Goal: Complete application form

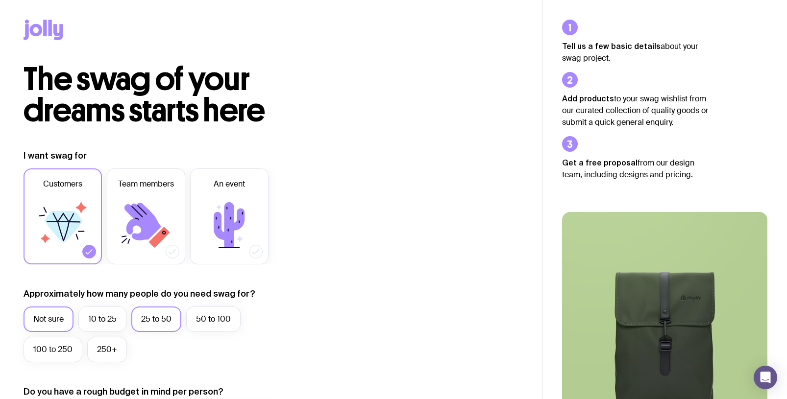
click at [147, 319] on label "25 to 50" at bounding box center [156, 319] width 50 height 25
click at [0, 0] on input "25 to 50" at bounding box center [0, 0] width 0 height 0
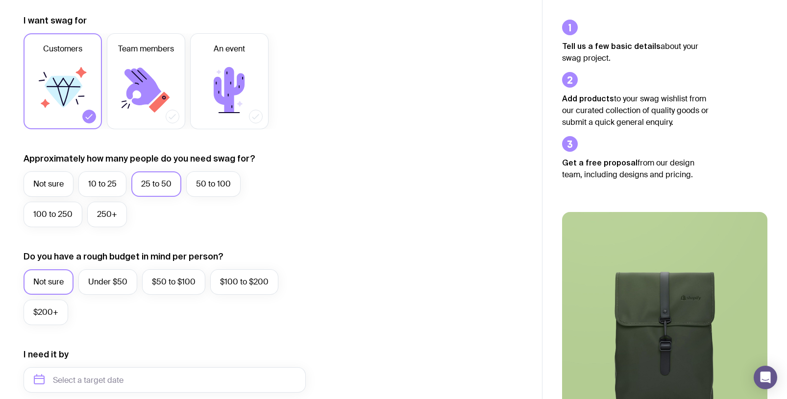
scroll to position [160, 0]
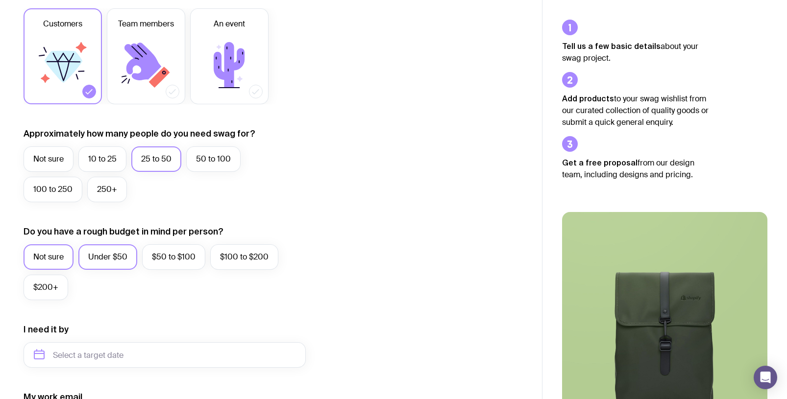
click at [127, 249] on label "Under $50" at bounding box center [107, 256] width 59 height 25
click at [0, 0] on input "Under $50" at bounding box center [0, 0] width 0 height 0
click at [81, 351] on input "text" at bounding box center [165, 354] width 282 height 25
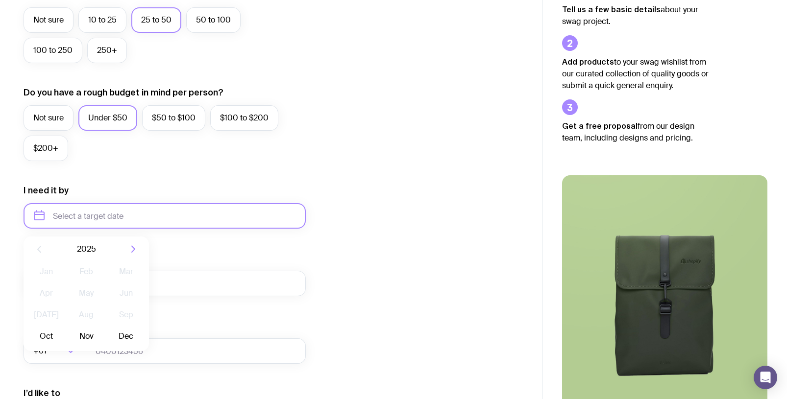
scroll to position [330, 0]
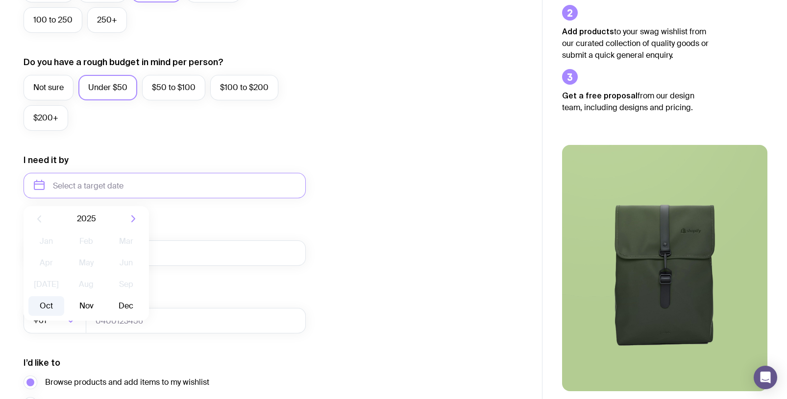
click at [47, 306] on button "Oct" at bounding box center [46, 306] width 36 height 20
type input "[DATE]"
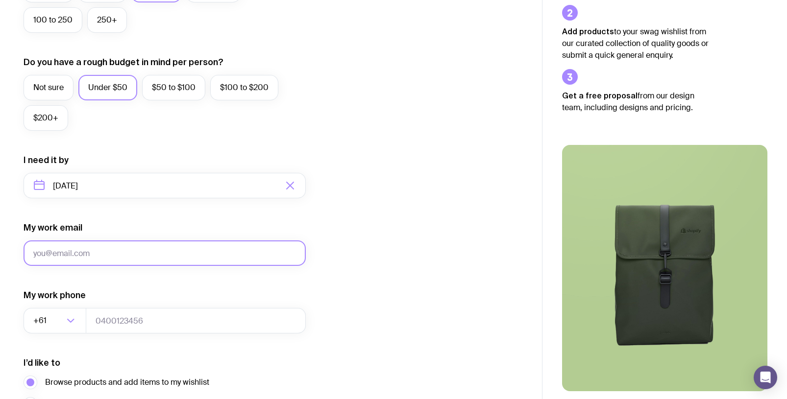
click at [96, 248] on input "My work email" at bounding box center [165, 252] width 282 height 25
type input "[EMAIL_ADDRESS][DOMAIN_NAME]"
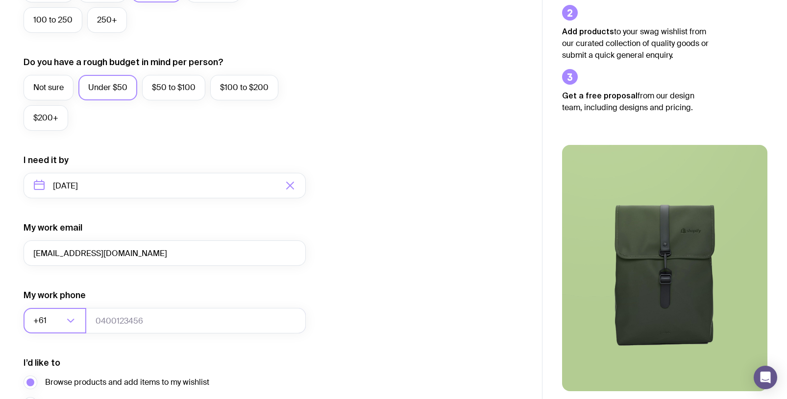
click at [47, 319] on div "+61" at bounding box center [44, 320] width 41 height 25
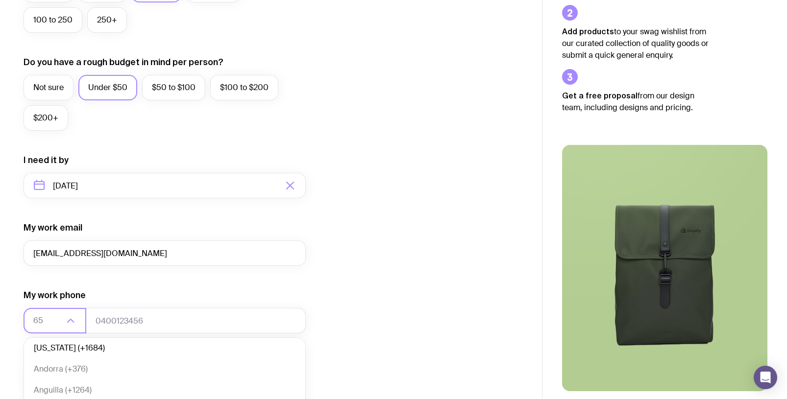
scroll to position [0, 0]
type input "65"
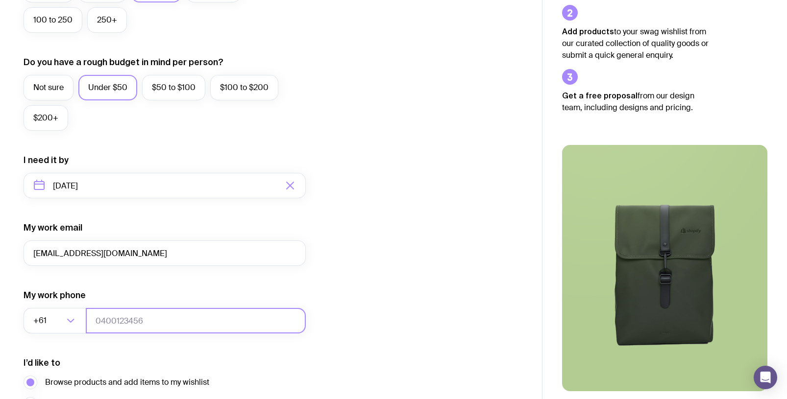
click at [110, 314] on input "tel" at bounding box center [196, 320] width 220 height 25
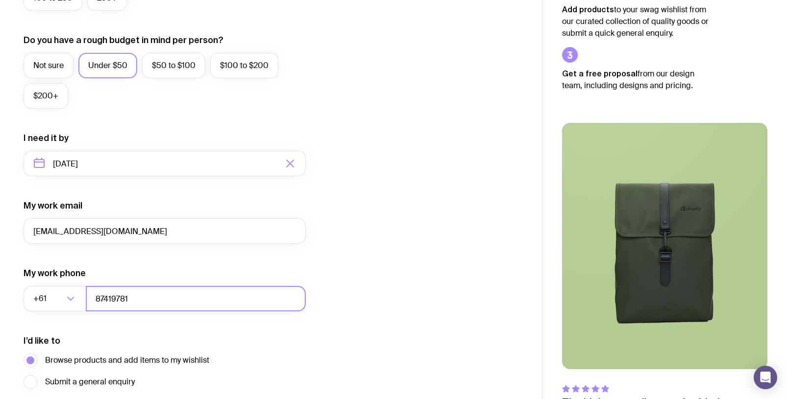
type input "87419781"
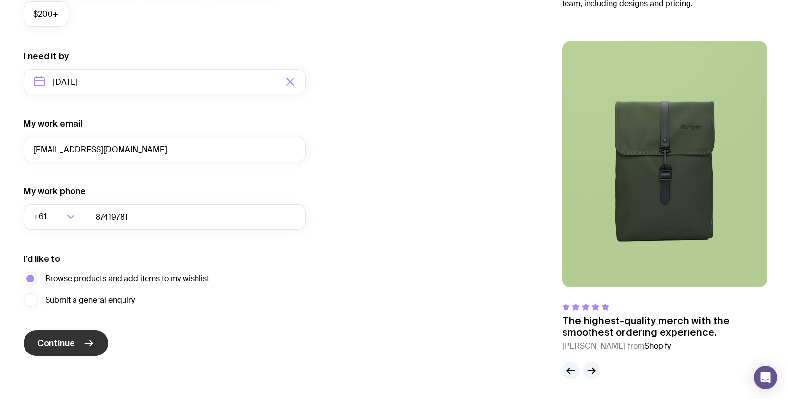
click at [63, 340] on span "Continue" at bounding box center [56, 343] width 38 height 12
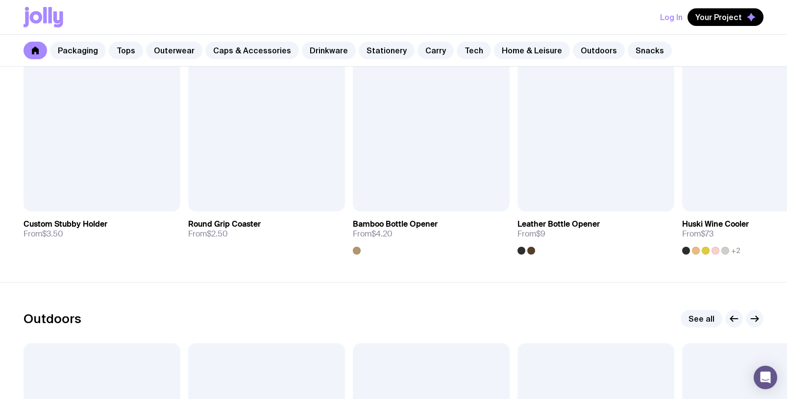
scroll to position [2774, 0]
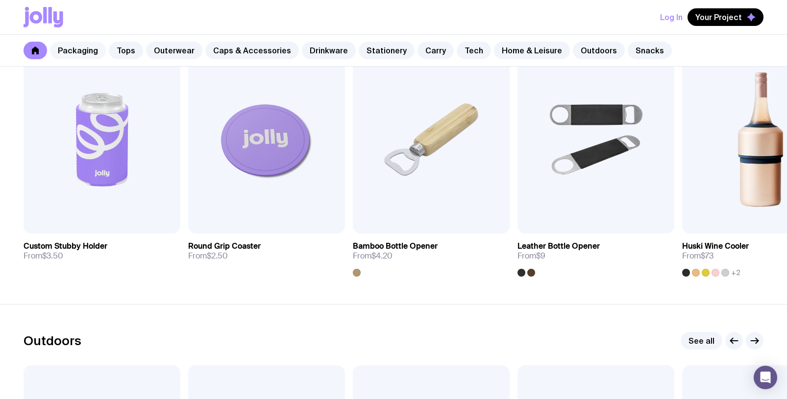
click at [96, 46] on link "Packaging" at bounding box center [78, 51] width 56 height 18
